Goal: Task Accomplishment & Management: Manage account settings

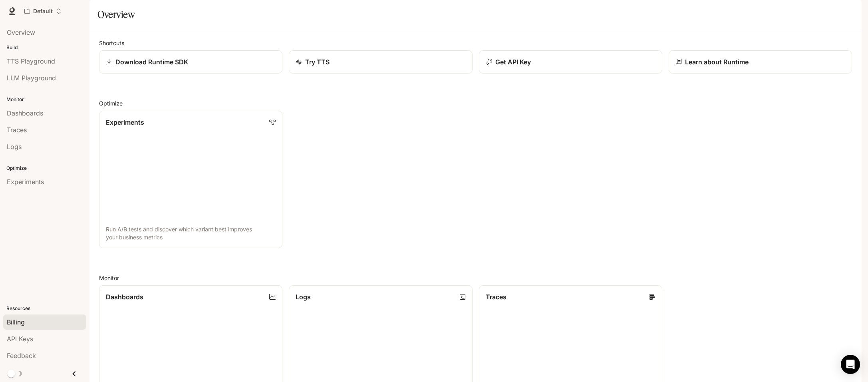
click at [25, 316] on link "Billing" at bounding box center [44, 321] width 83 height 15
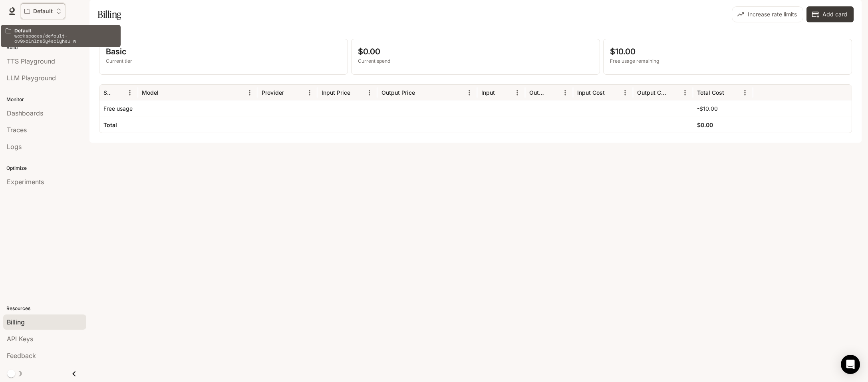
click at [46, 13] on p "Default" at bounding box center [43, 11] width 20 height 7
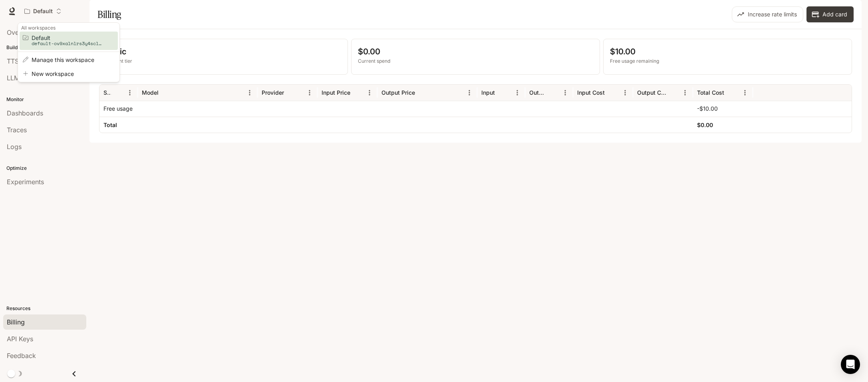
click at [46, 13] on div "Open workspace menu" at bounding box center [434, 191] width 868 height 382
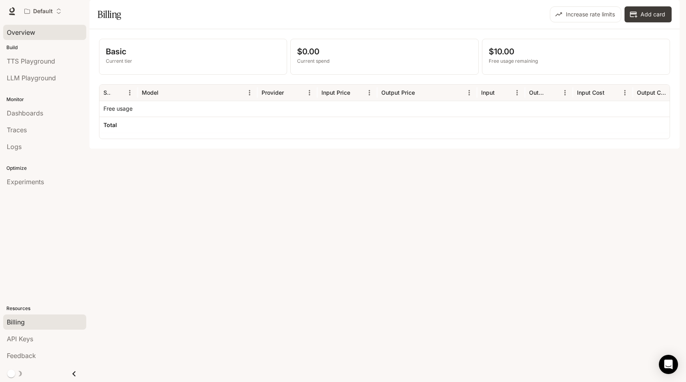
click at [17, 35] on span "Overview" at bounding box center [21, 33] width 28 height 10
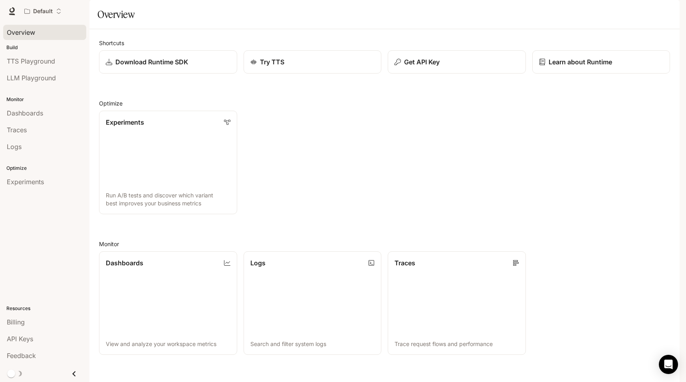
click at [16, 312] on div "Resources Billing API Keys Feedback" at bounding box center [45, 331] width 90 height 69
click at [17, 320] on span "Billing" at bounding box center [16, 322] width 18 height 10
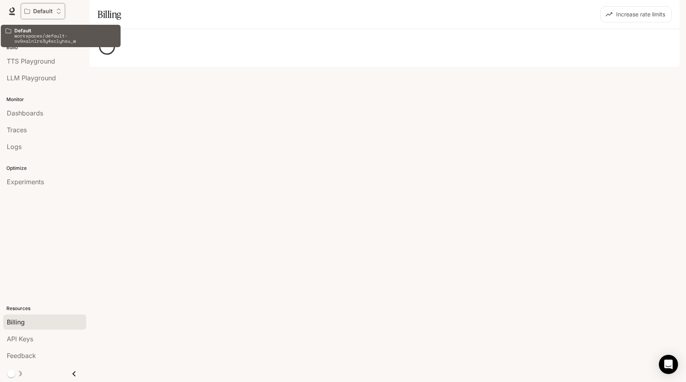
click at [47, 10] on p "Default" at bounding box center [43, 11] width 20 height 7
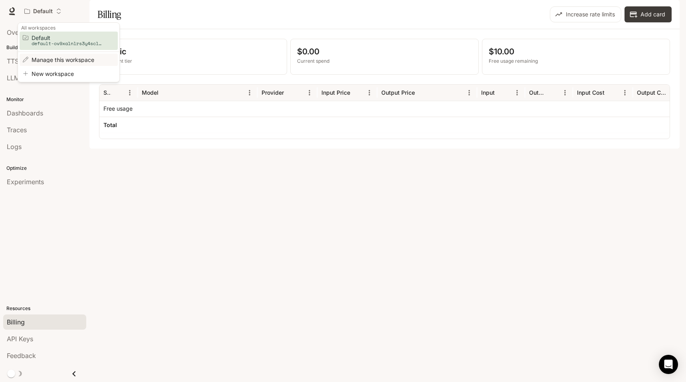
click at [63, 58] on span "Manage this workspace" at bounding box center [68, 60] width 72 height 6
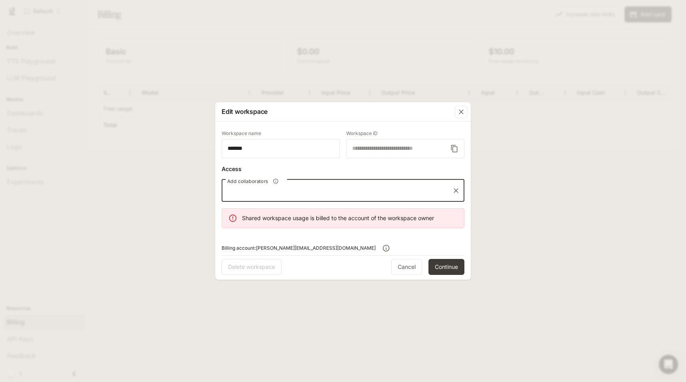
click at [306, 197] on input "Add collaborators" at bounding box center [337, 190] width 224 height 15
type input "**********"
click at [449, 267] on button "Continue" at bounding box center [447, 267] width 36 height 16
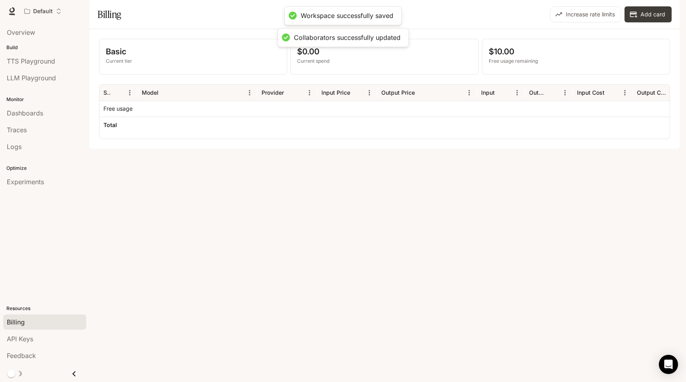
click at [667, 12] on icon "button" at bounding box center [669, 11] width 6 height 6
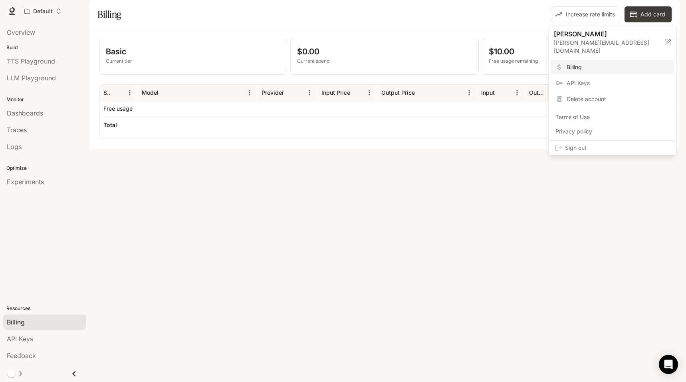
click at [592, 144] on span "Sign out" at bounding box center [617, 148] width 105 height 8
